Goal: Task Accomplishment & Management: Use online tool/utility

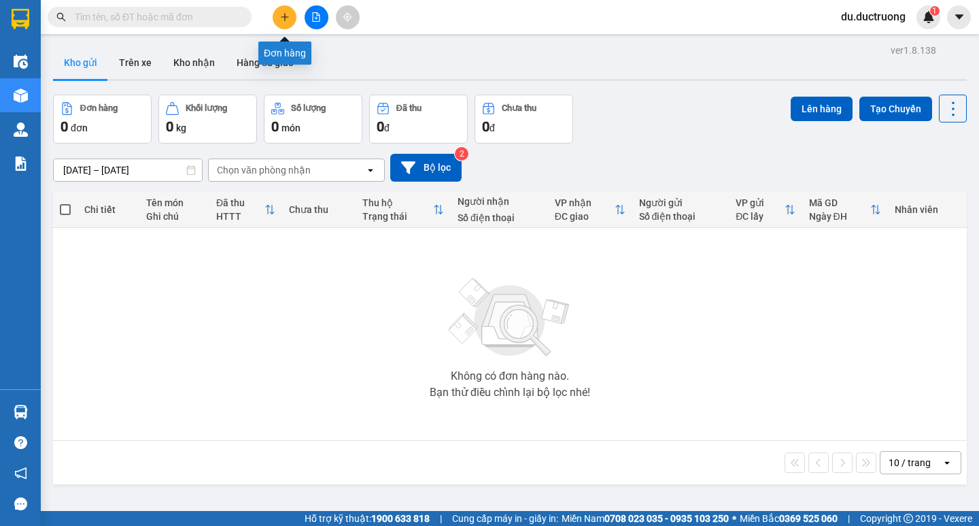
click at [286, 16] on icon "plus" at bounding box center [285, 17] width 10 height 10
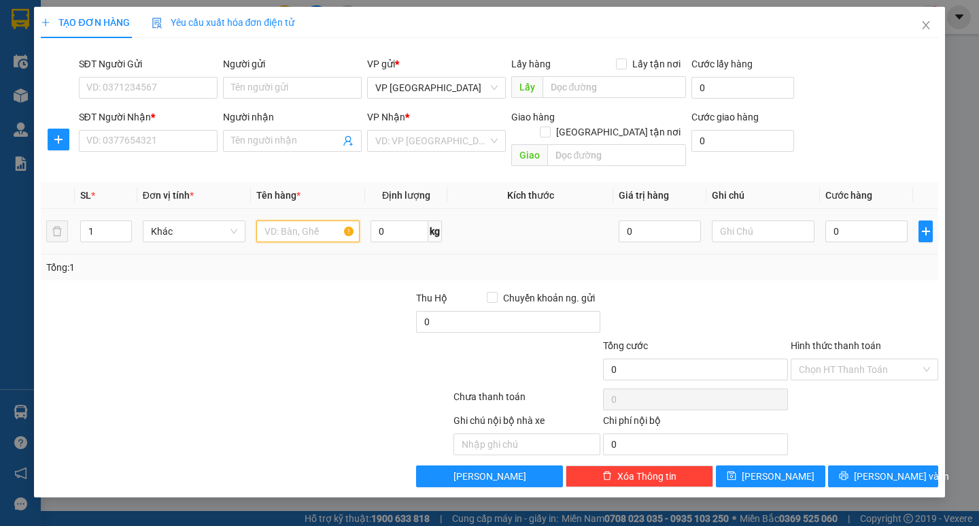
click at [330, 220] on input "text" at bounding box center [307, 231] width 103 height 22
type input "vali hạt nhân"
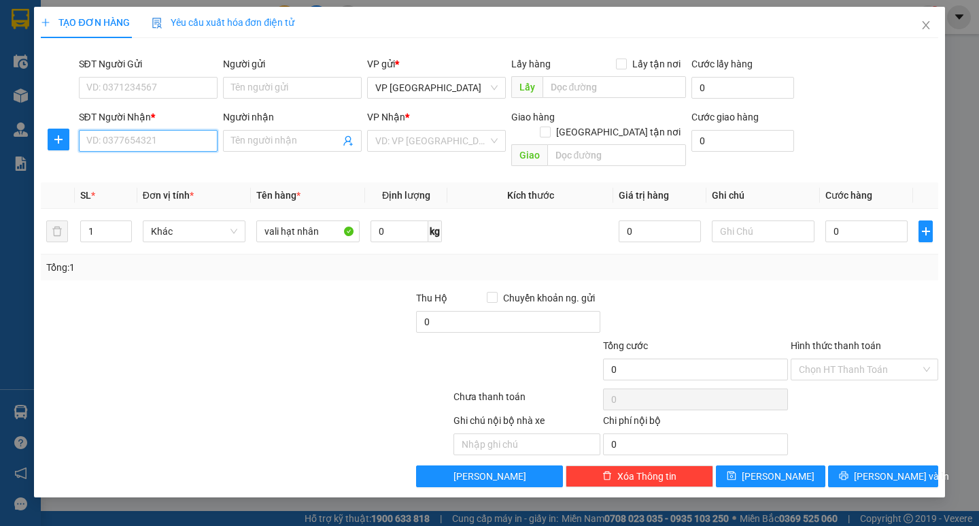
click at [131, 137] on input "SĐT Người Nhận *" at bounding box center [148, 141] width 139 height 22
type input "0967842746"
click at [458, 139] on input "search" at bounding box center [431, 141] width 113 height 20
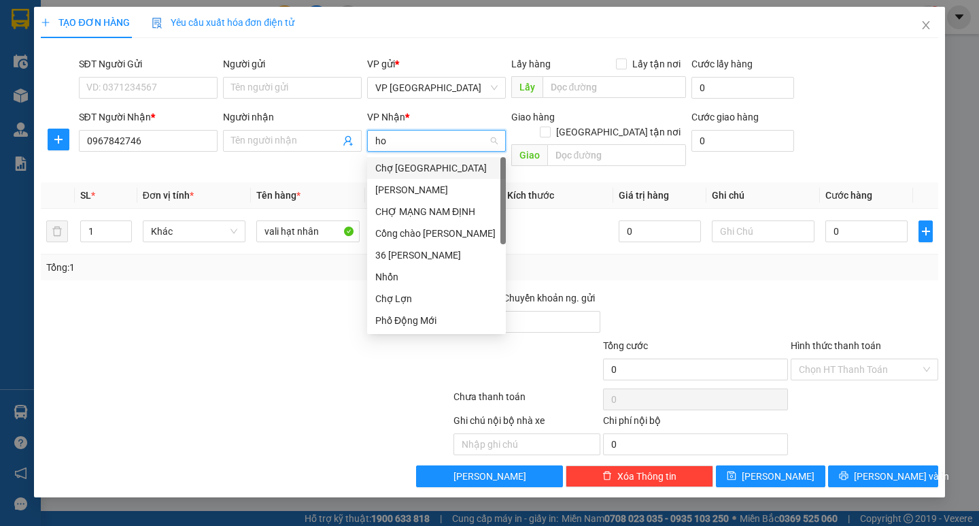
type input "h"
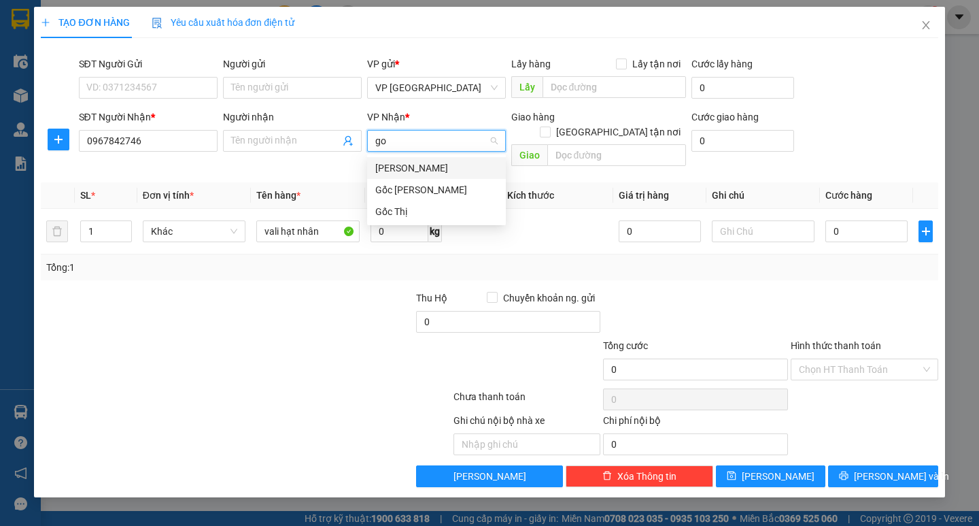
type input "gô"
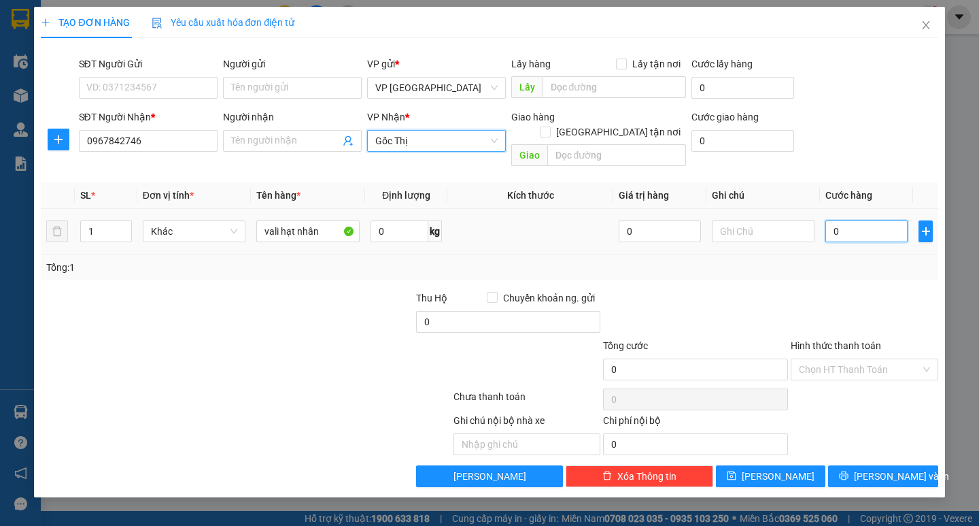
click at [848, 220] on input "0" at bounding box center [867, 231] width 82 height 22
type input "005"
type input "5"
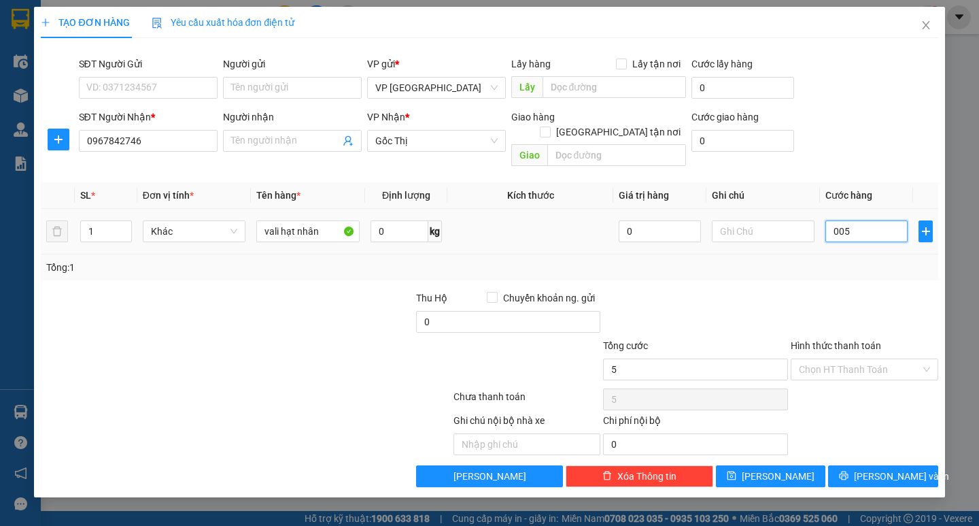
type input "0.050"
type input "50"
click at [844, 254] on div "Tổng: 1" at bounding box center [489, 267] width 897 height 26
type input "50.000"
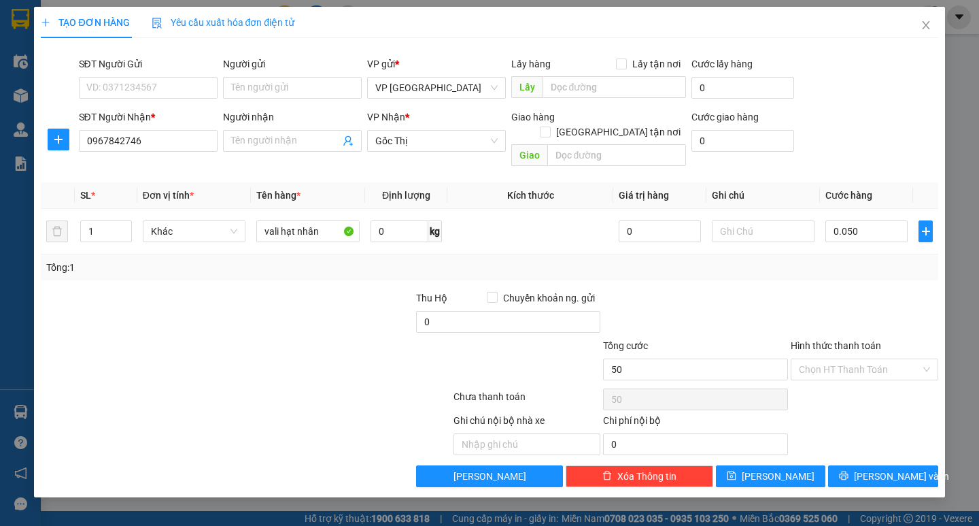
type input "50.000"
click at [872, 469] on span "Lưu và In" at bounding box center [901, 476] width 95 height 15
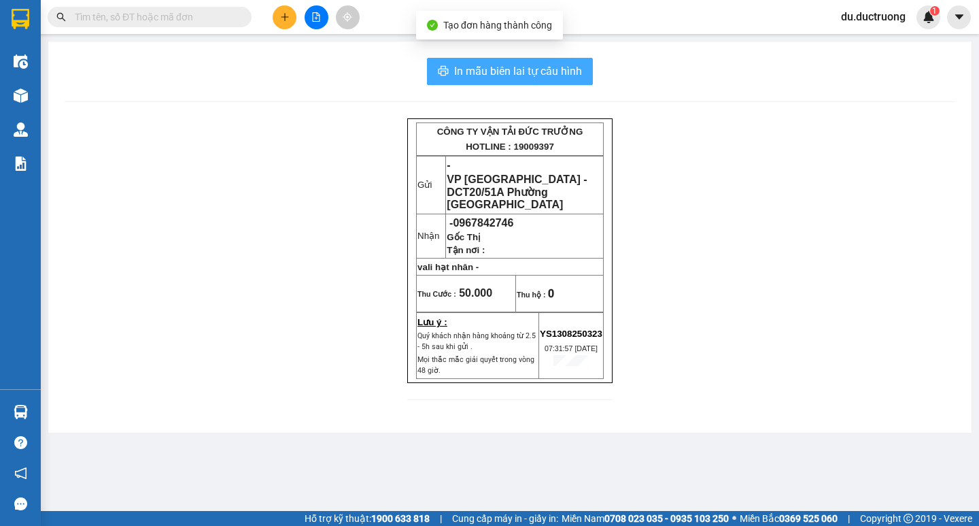
click at [510, 72] on span "In mẫu biên lai tự cấu hình" at bounding box center [518, 71] width 128 height 17
